Goal: Find specific page/section: Find specific page/section

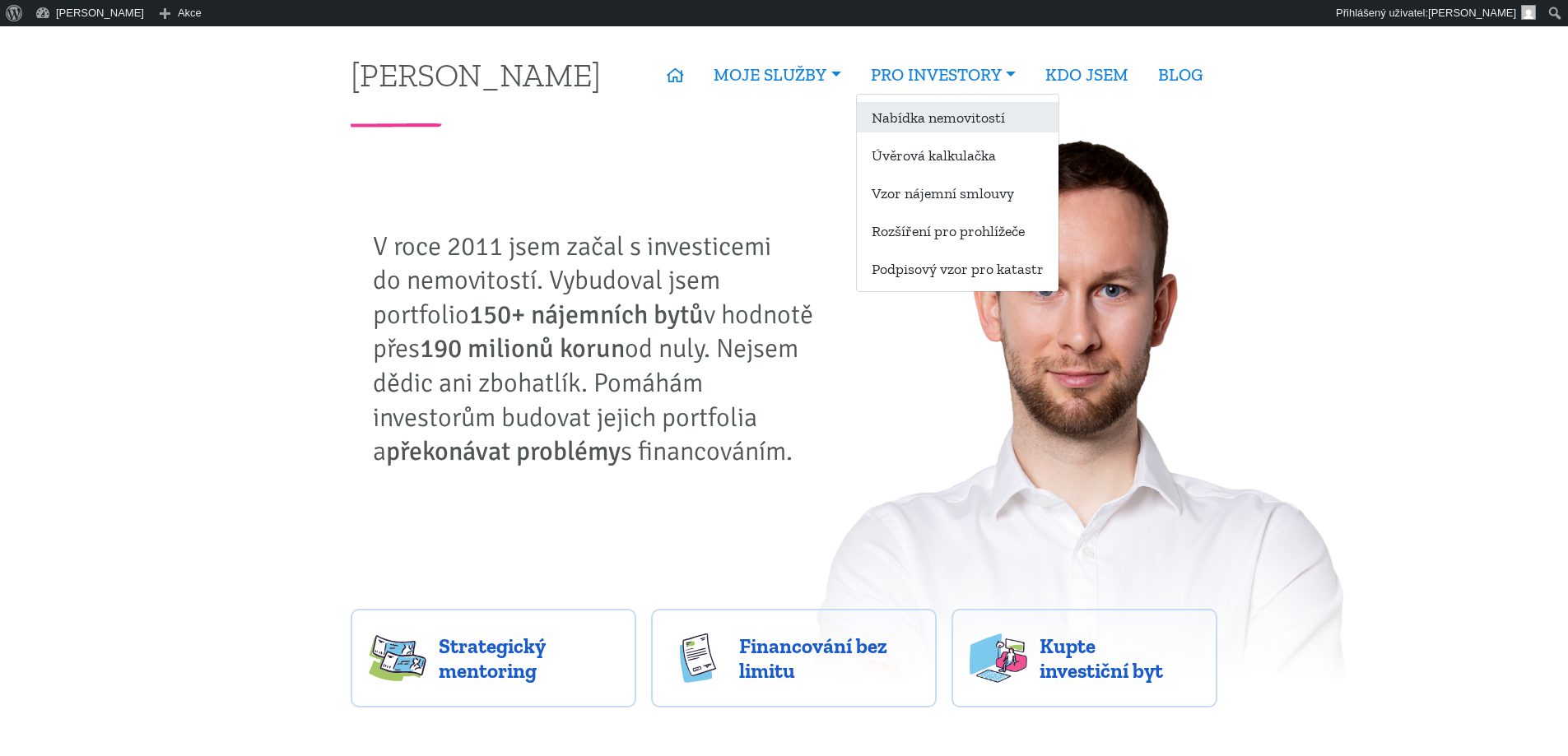
click at [929, 114] on link "Nabídka nemovitostí" at bounding box center [957, 117] width 202 height 31
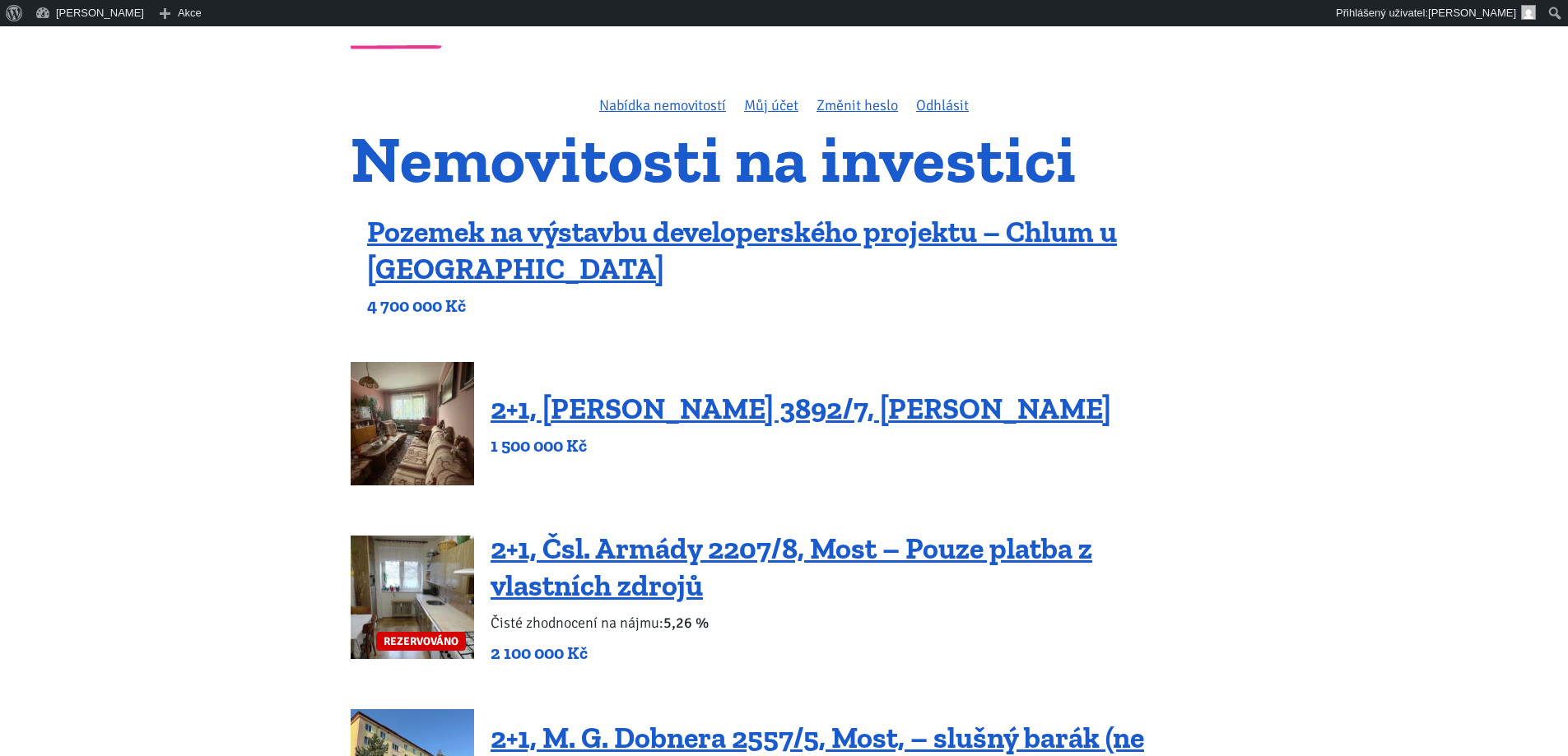
scroll to position [82, 0]
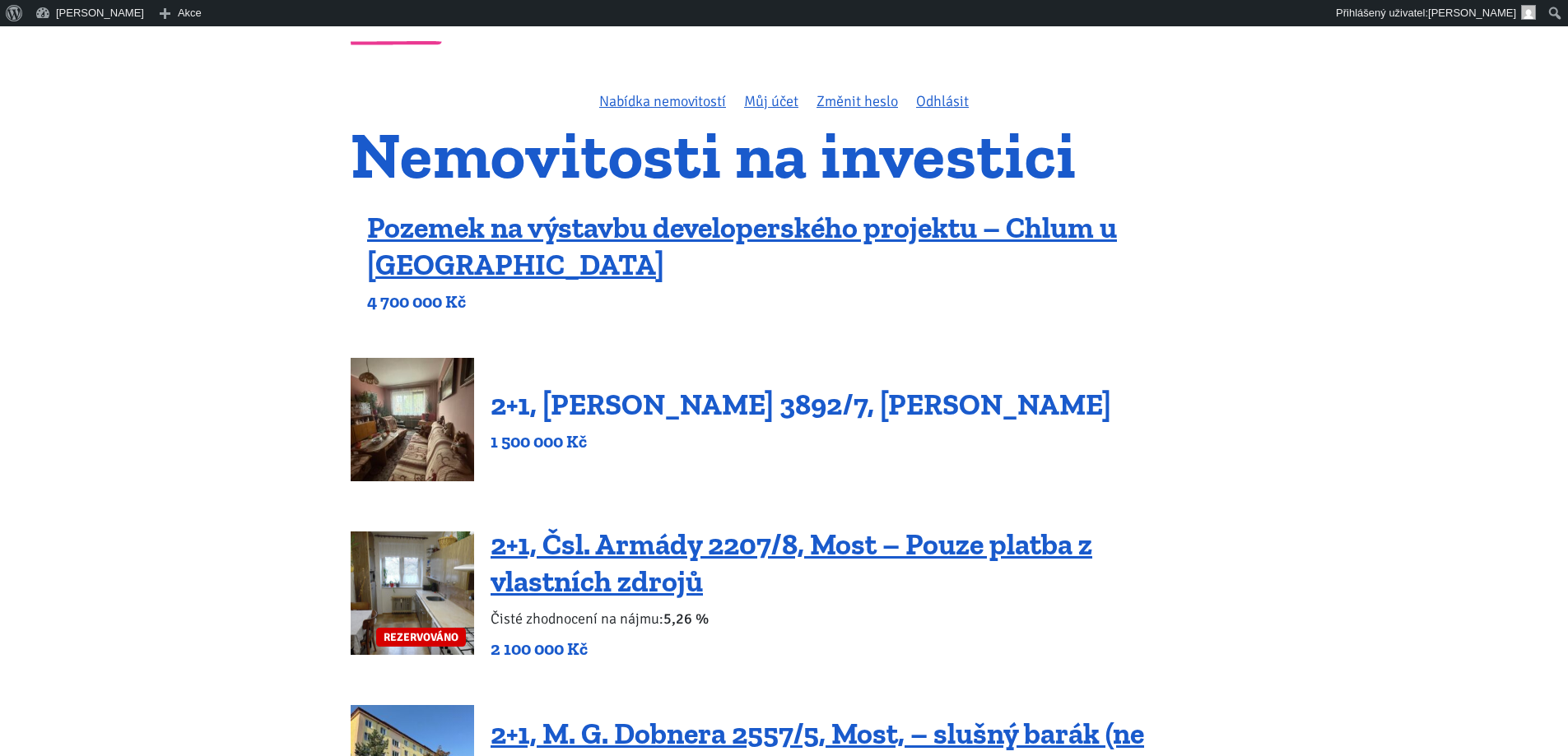
click at [578, 407] on link "2+1, [PERSON_NAME] 3892/7, [PERSON_NAME]" at bounding box center [801, 404] width 621 height 36
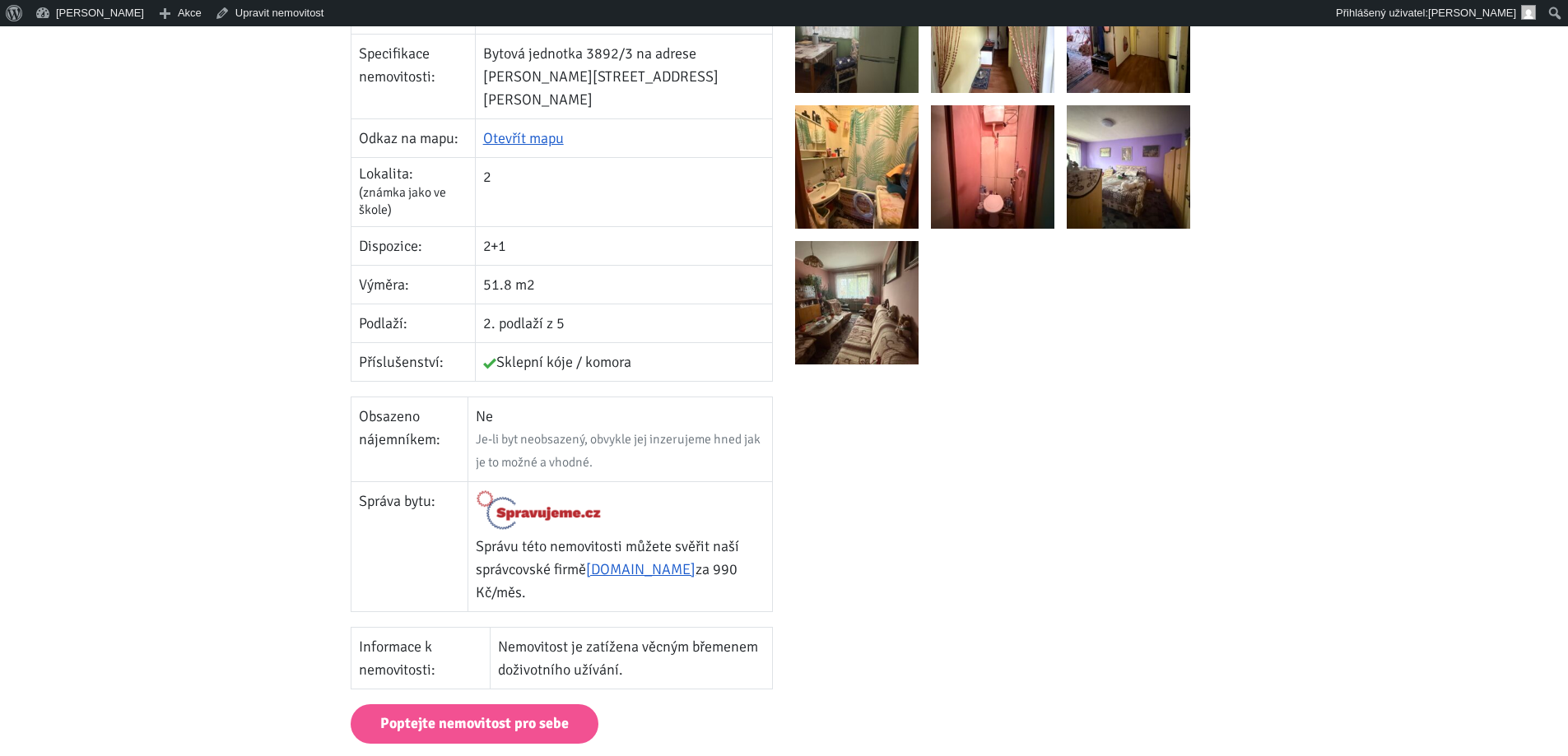
scroll to position [575, 0]
